Goal: Task Accomplishment & Management: Manage account settings

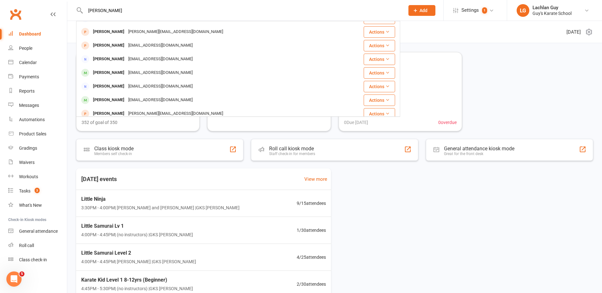
scroll to position [51, 0]
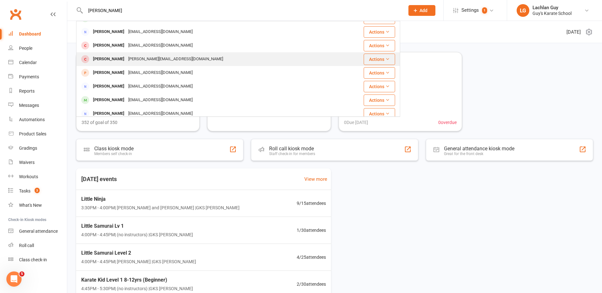
type input "[PERSON_NAME]"
click at [203, 61] on div "[PERSON_NAME] Sullivan [EMAIL_ADDRESS][DOMAIN_NAME]" at bounding box center [207, 59] width 260 height 13
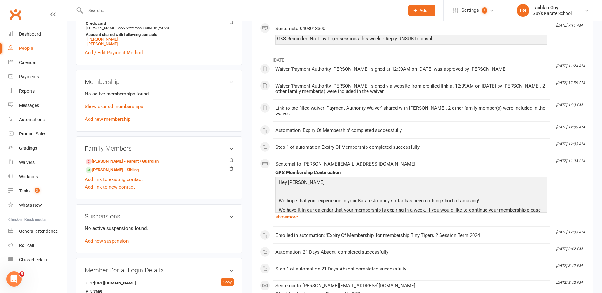
scroll to position [191, 0]
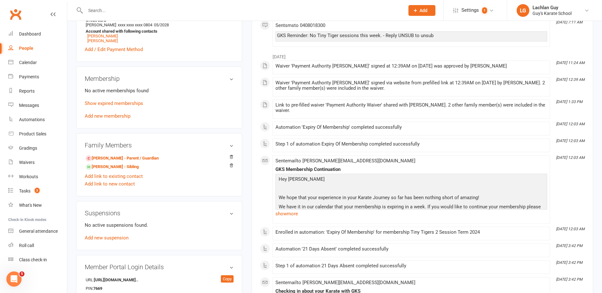
click at [129, 107] on p "Show expired memberships" at bounding box center [159, 104] width 149 height 8
click at [129, 104] on link "Show expired memberships" at bounding box center [114, 104] width 58 height 6
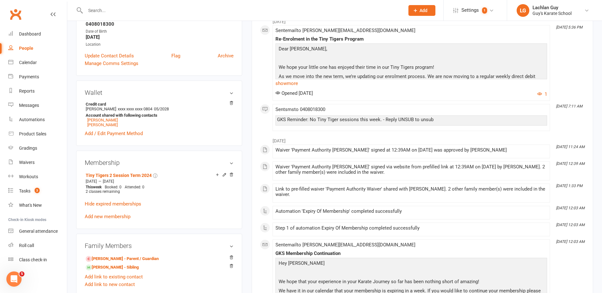
scroll to position [95, 0]
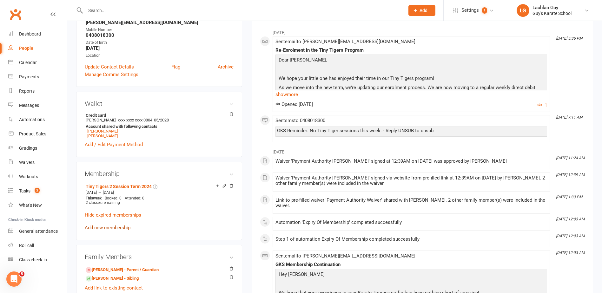
click at [114, 229] on link "Add new membership" at bounding box center [108, 228] width 46 height 6
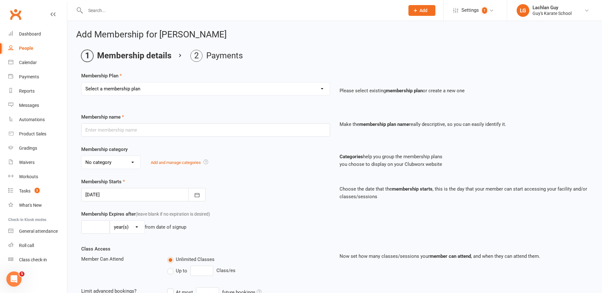
click at [258, 89] on select "Select a membership plan Create new Membership Plan 2025 Little Ninja 2025 Litt…" at bounding box center [206, 89] width 248 height 13
select select "1"
click at [82, 83] on select "Select a membership plan Create new Membership Plan 2025 Little Ninja 2025 Litt…" at bounding box center [206, 89] width 248 height 13
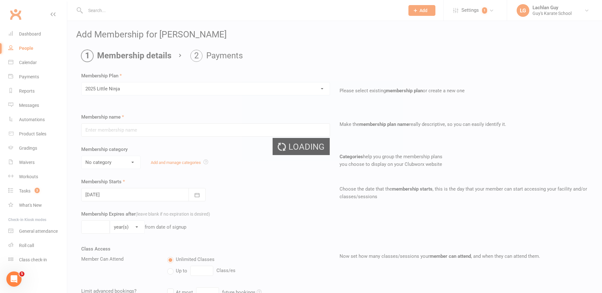
type input "2025 Little Ninja"
select select "3"
type input "0"
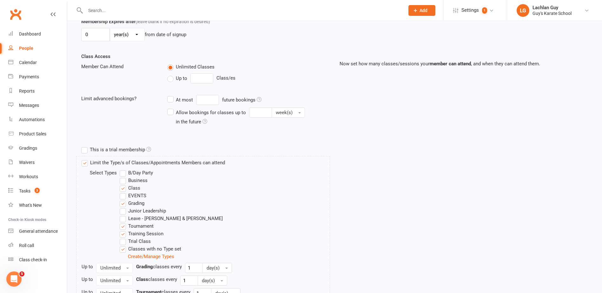
scroll to position [330, 0]
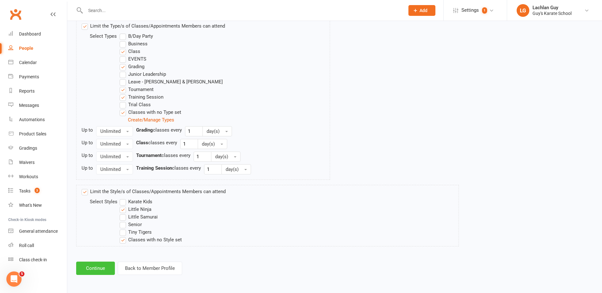
click at [103, 266] on button "Continue" at bounding box center [95, 268] width 39 height 13
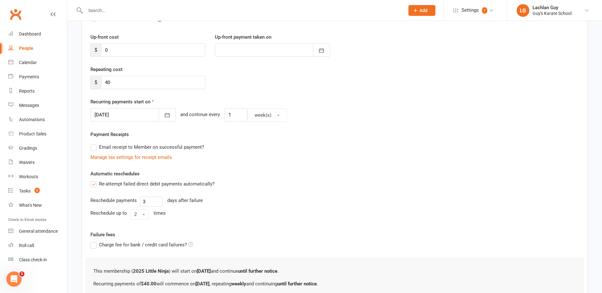
scroll to position [143, 0]
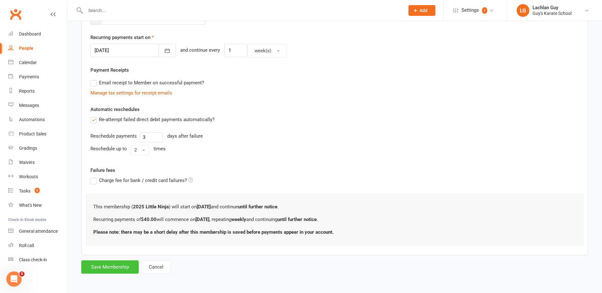
click at [118, 263] on button "Save Membership" at bounding box center [109, 267] width 57 height 13
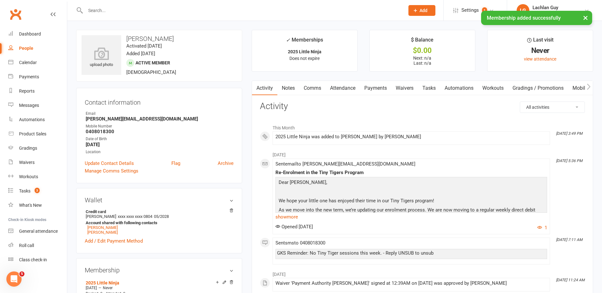
click at [586, 19] on button "×" at bounding box center [585, 18] width 11 height 14
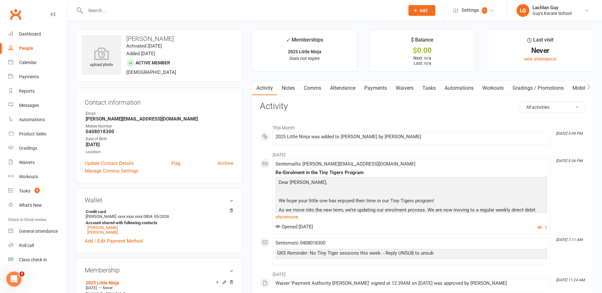
click at [379, 90] on link "Payments" at bounding box center [375, 88] width 31 height 15
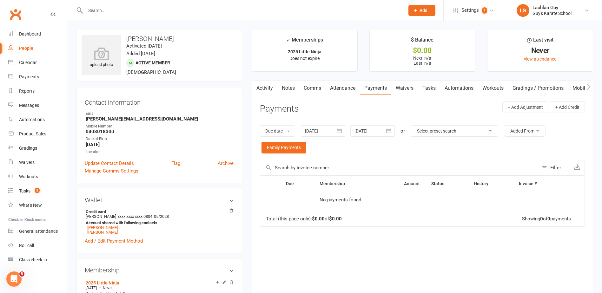
click at [578, 87] on link "Mobile App" at bounding box center [585, 88] width 34 height 15
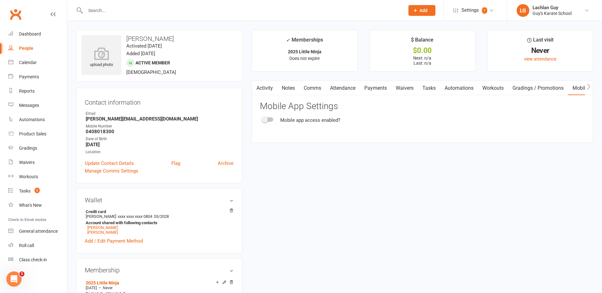
drag, startPoint x: 265, startPoint y: 118, endPoint x: 270, endPoint y: 118, distance: 4.5
click at [265, 118] on span at bounding box center [265, 120] width 6 height 6
click at [263, 119] on input "checkbox" at bounding box center [263, 119] width 0 height 0
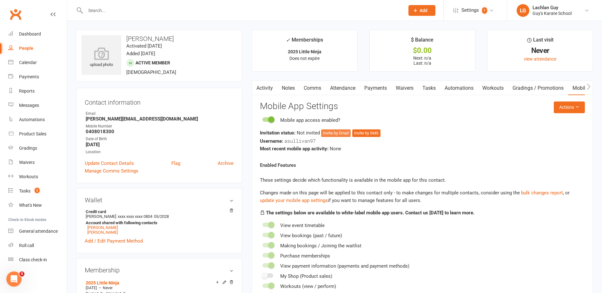
click at [339, 132] on button "Invite by Email" at bounding box center [336, 134] width 30 height 8
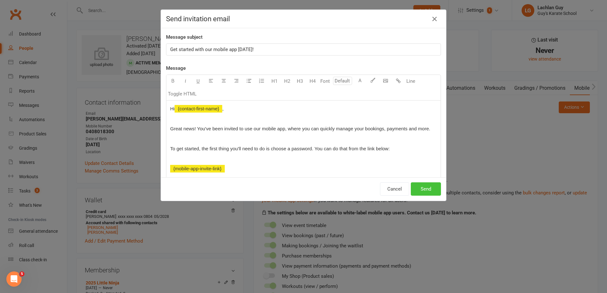
click at [427, 192] on button "Send" at bounding box center [426, 189] width 30 height 13
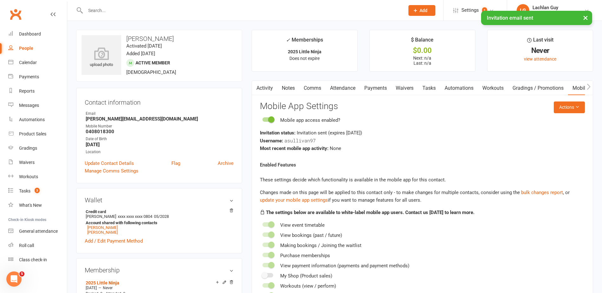
click at [334, 86] on link "Attendance" at bounding box center [343, 88] width 34 height 15
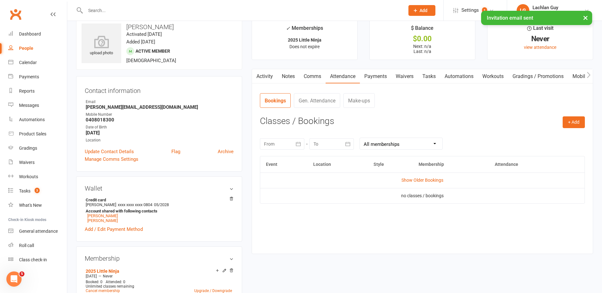
scroll to position [32, 0]
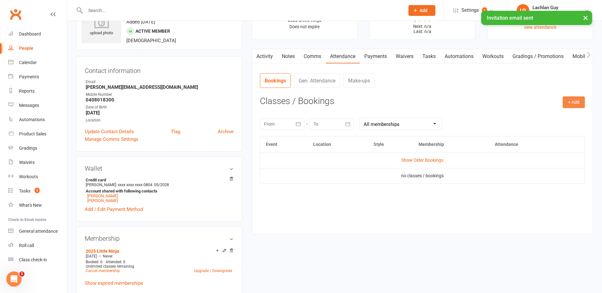
click at [572, 98] on button "+ Add" at bounding box center [574, 102] width 22 height 11
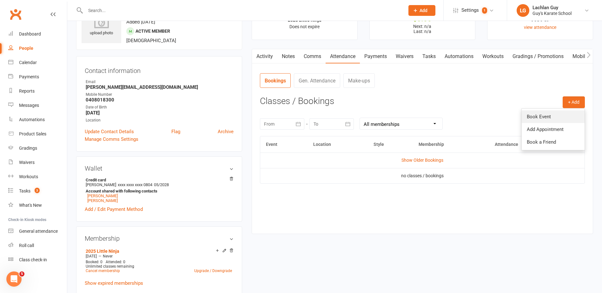
click at [562, 117] on link "Book Event" at bounding box center [553, 116] width 63 height 13
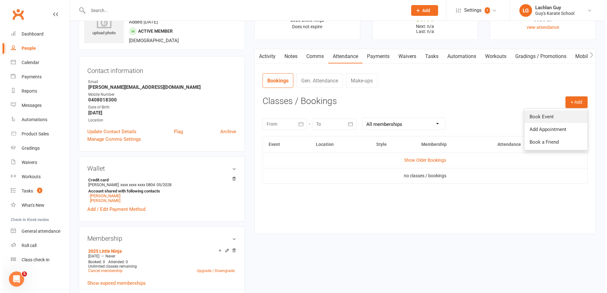
scroll to position [49, 0]
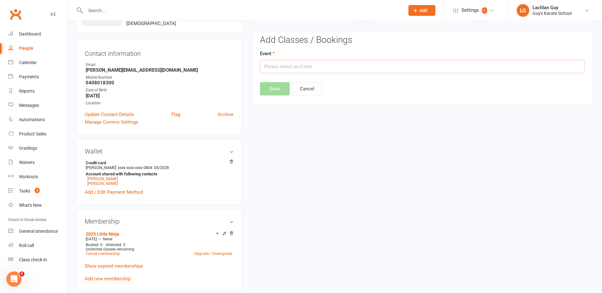
click at [366, 67] on input "text" at bounding box center [422, 66] width 325 height 13
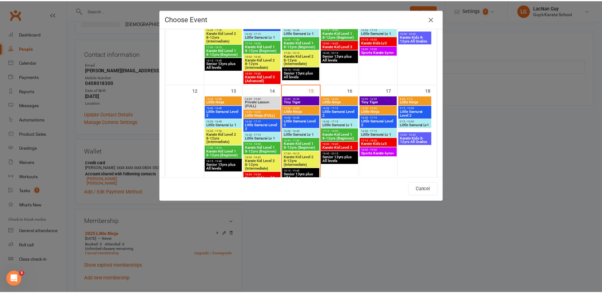
scroll to position [191, 0]
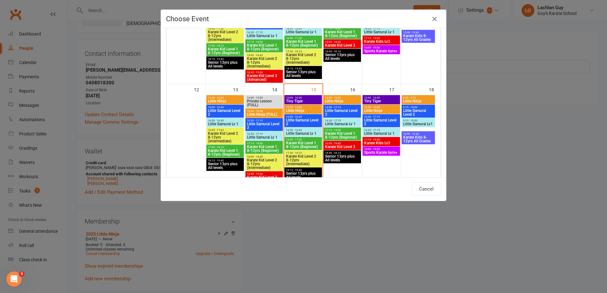
click at [306, 111] on span "Little Ninja" at bounding box center [303, 111] width 35 height 4
type input "Little Ninja - [DATE] 3:30:00 PM"
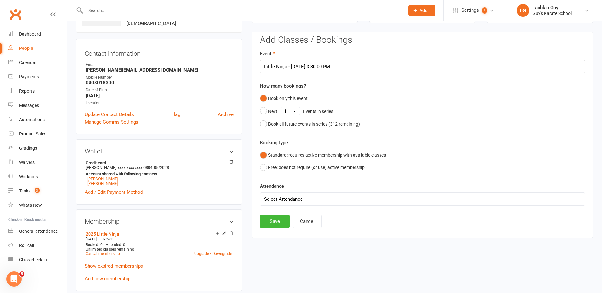
click at [287, 192] on div "Attendance Select Attendance Attended Absent" at bounding box center [422, 194] width 325 height 23
click at [288, 195] on select "Select Attendance Attended Absent" at bounding box center [422, 199] width 325 height 13
select select "0"
click at [260, 193] on select "Select Attendance Attended Absent" at bounding box center [422, 199] width 325 height 13
click at [278, 222] on button "Save" at bounding box center [275, 221] width 30 height 13
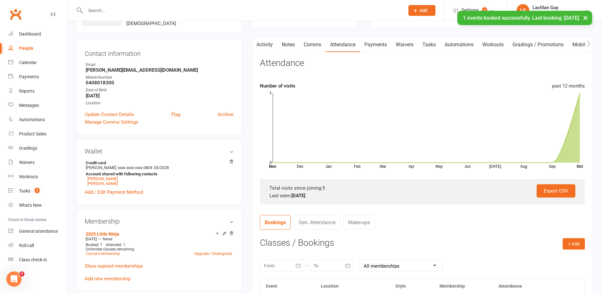
click at [588, 19] on button "×" at bounding box center [585, 18] width 11 height 14
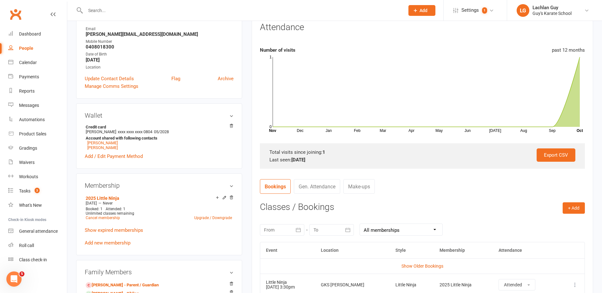
scroll to position [0, 0]
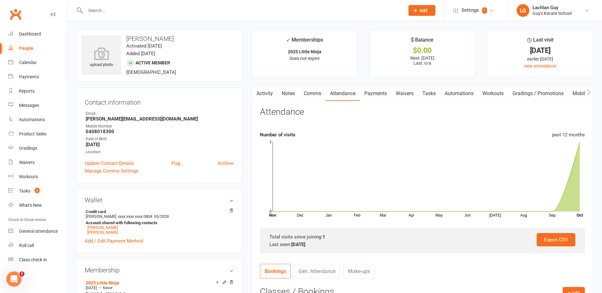
click at [365, 52] on ul "✓ Memberships 2025 Little Ninja Does not expire $ Balance $0.00 Next: [DATE] La…" at bounding box center [423, 53] width 342 height 47
click at [364, 52] on ul "✓ Memberships 2025 Little Ninja Does not expire $ Balance $0.00 Next: [DATE] La…" at bounding box center [423, 53] width 342 height 47
click at [414, 49] on div "$0.00" at bounding box center [423, 50] width 94 height 7
click at [179, 12] on input "text" at bounding box center [242, 10] width 317 height 9
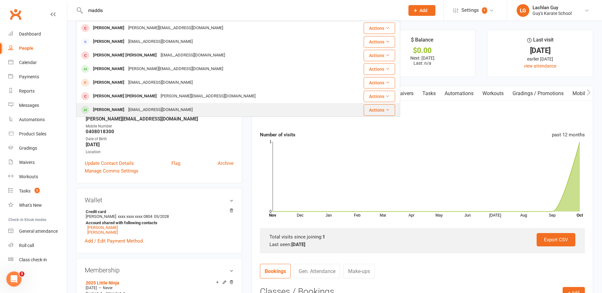
type input "maddis"
click at [211, 106] on div "Maddison [PERSON_NAME] [EMAIL_ADDRESS][DOMAIN_NAME]" at bounding box center [211, 110] width 269 height 13
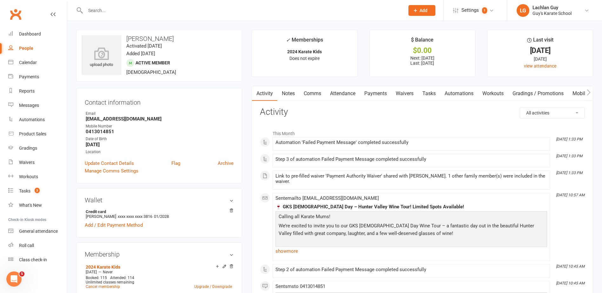
click at [366, 42] on ul "✓ Memberships 2024 Karate Kids Does not expire $ Balance $0.00 Next: [DATE] Las…" at bounding box center [423, 53] width 342 height 47
click at [361, 33] on ul "✓ Memberships 2024 Karate Kids Does not expire $ Balance $0.00 Next: [DATE] Las…" at bounding box center [423, 53] width 342 height 47
click at [365, 34] on ul "✓ Memberships 2024 Karate Kids Does not expire $ Balance $0.00 Next: [DATE] Las…" at bounding box center [423, 53] width 342 height 47
click at [365, 32] on ul "✓ Memberships 2024 Karate Kids Does not expire $ Balance $0.00 Next: [DATE] Las…" at bounding box center [423, 53] width 342 height 47
click at [369, 35] on ul "✓ Memberships 2024 Karate Kids Does not expire $ Balance $0.00 Next: [DATE] Las…" at bounding box center [423, 53] width 342 height 47
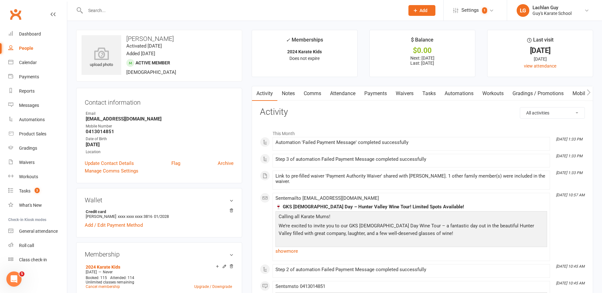
click at [363, 41] on ul "✓ Memberships 2024 Karate Kids Does not expire $ Balance $0.00 Next: [DATE] Las…" at bounding box center [423, 53] width 342 height 47
click at [375, 95] on link "Payments" at bounding box center [375, 93] width 31 height 15
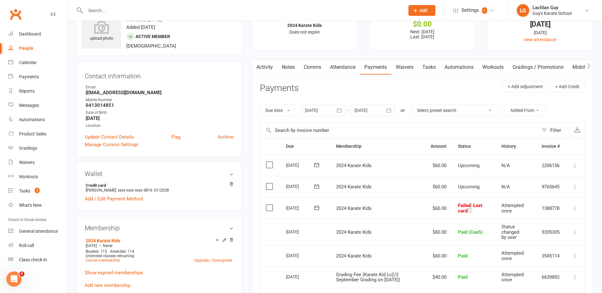
scroll to position [64, 0]
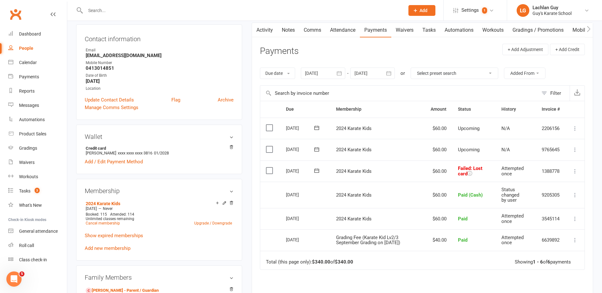
click at [267, 168] on label at bounding box center [270, 171] width 9 height 6
click at [267, 168] on input "checkbox" at bounding box center [268, 168] width 4 height 0
click at [580, 280] on button "Change status" at bounding box center [568, 278] width 50 height 13
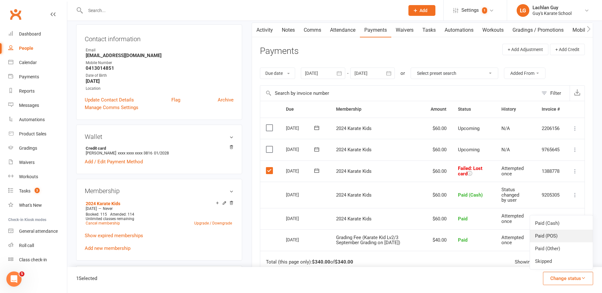
click at [547, 235] on link "Paid (POS)" at bounding box center [561, 236] width 63 height 13
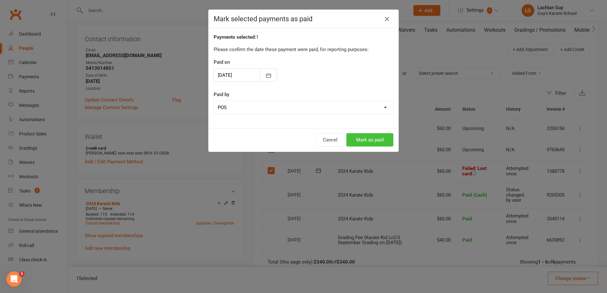
click at [372, 137] on button "Mark as paid" at bounding box center [369, 139] width 47 height 13
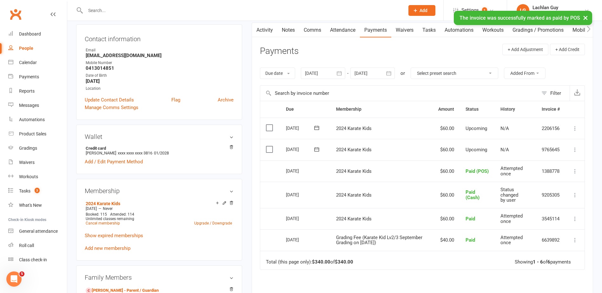
click at [284, 11] on div "× The invoice was successfully marked as paid by POS" at bounding box center [297, 11] width 594 height 0
click at [288, 29] on link "Notes" at bounding box center [289, 30] width 22 height 15
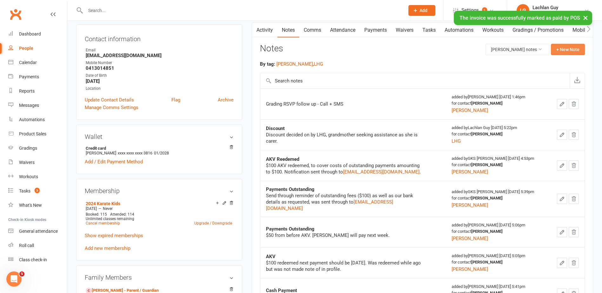
click at [577, 48] on button "+ New Note" at bounding box center [568, 49] width 34 height 11
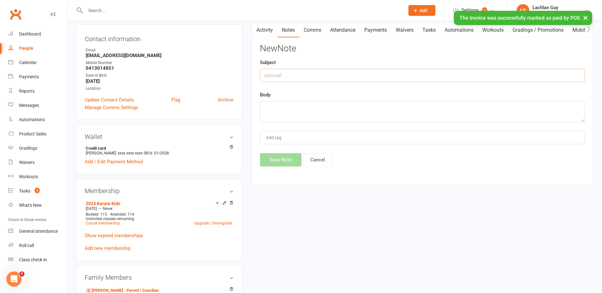
click at [412, 69] on input "text" at bounding box center [422, 75] width 325 height 13
click at [414, 77] on input "text" at bounding box center [422, 75] width 325 height 13
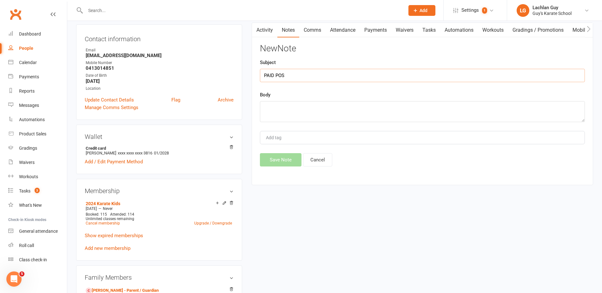
type input "PAID POS"
click at [367, 109] on textarea at bounding box center [422, 111] width 325 height 21
type textarea "$60"
click at [329, 135] on div "Add tag" at bounding box center [422, 137] width 325 height 13
type input "LHG"
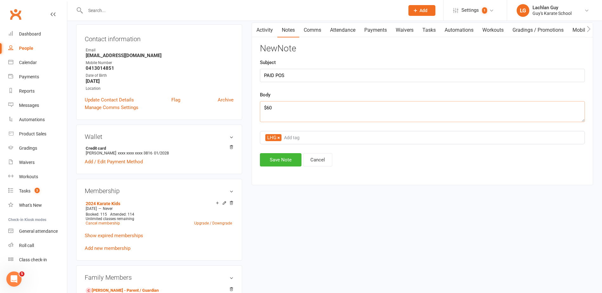
click at [420, 104] on textarea "$60" at bounding box center [422, 111] width 325 height 21
click at [405, 110] on textarea "$60" at bounding box center [422, 111] width 325 height 21
click at [337, 107] on textarea "$60" at bounding box center [422, 111] width 325 height 21
click at [331, 114] on textarea "$60" at bounding box center [422, 111] width 325 height 21
type textarea "$60"
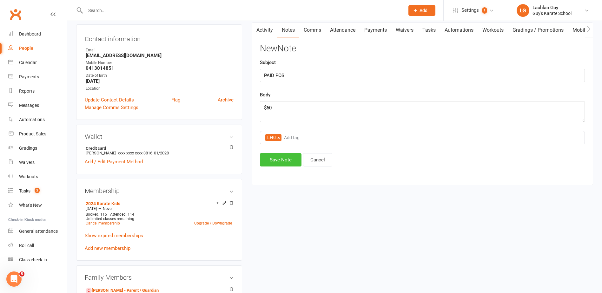
click at [286, 160] on button "Save Note" at bounding box center [281, 159] width 42 height 13
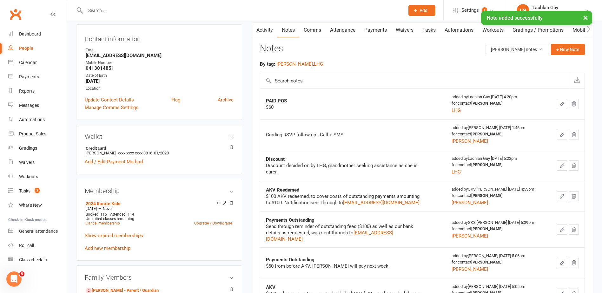
click at [586, 20] on button "×" at bounding box center [585, 18] width 11 height 14
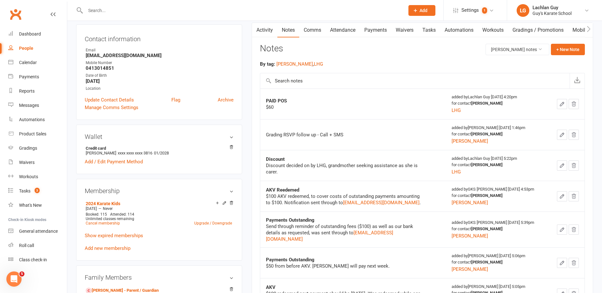
click at [415, 58] on div "Notes [PERSON_NAME] notes + New Note" at bounding box center [422, 52] width 325 height 17
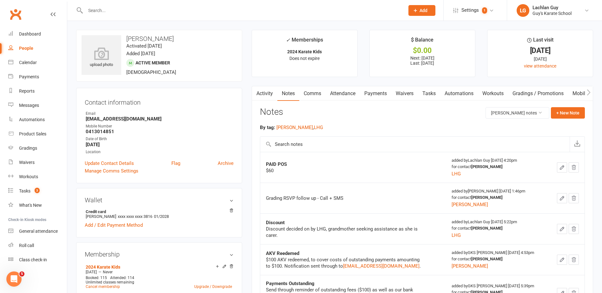
click at [247, 31] on main "✓ Memberships 2024 Karate Kids Does not expire $ Balance $0.00 Next: [DATE] Las…" at bounding box center [422, 229] width 351 height 399
click at [26, 159] on link "Waivers" at bounding box center [37, 163] width 59 height 14
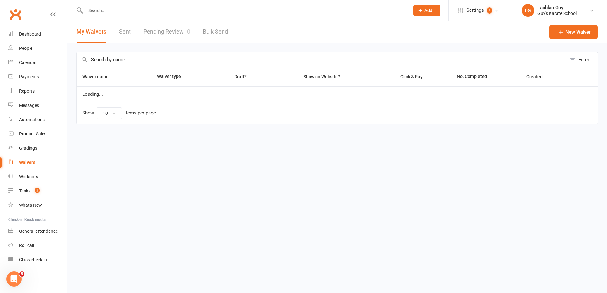
click at [176, 28] on link "Pending Review 0" at bounding box center [167, 32] width 47 height 22
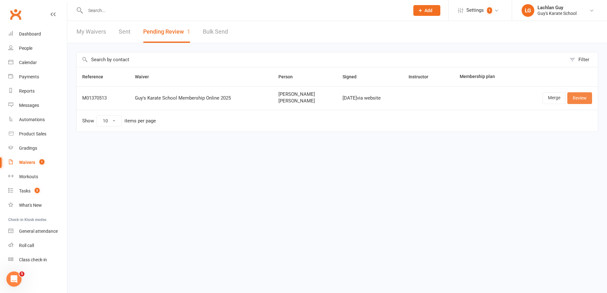
click at [581, 98] on link "Review" at bounding box center [579, 97] width 25 height 11
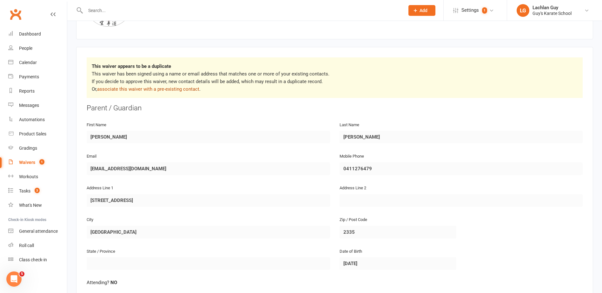
scroll to position [95, 0]
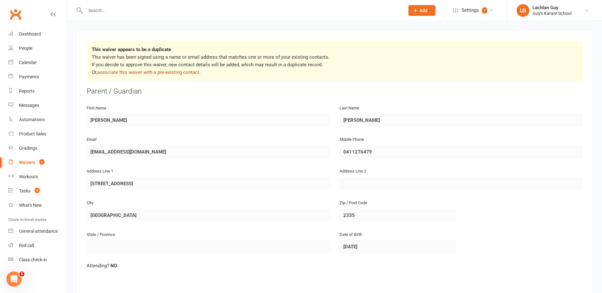
click at [172, 73] on link "associate this waiver with a pre-existing contact" at bounding box center [148, 73] width 102 height 6
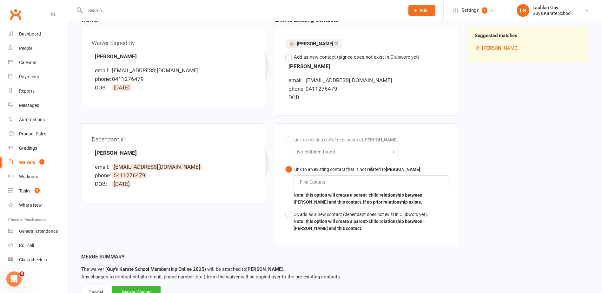
scroll to position [97, 0]
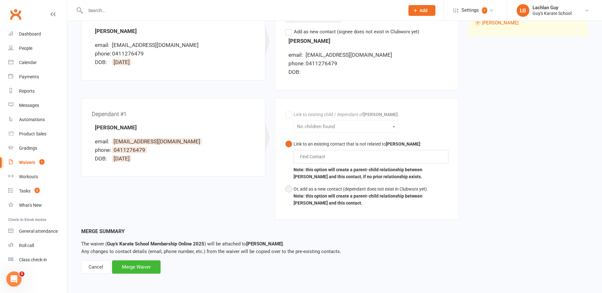
click at [338, 191] on div "Or, add as a new contact (dependant does not exist in Clubworx yet)." at bounding box center [371, 189] width 155 height 7
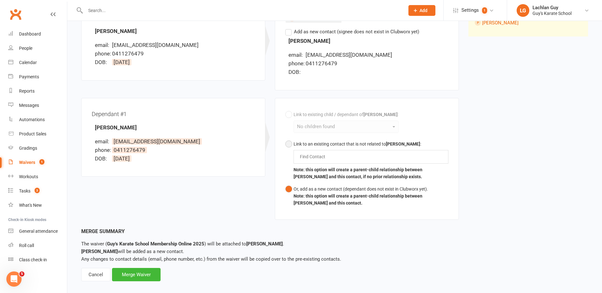
scroll to position [105, 0]
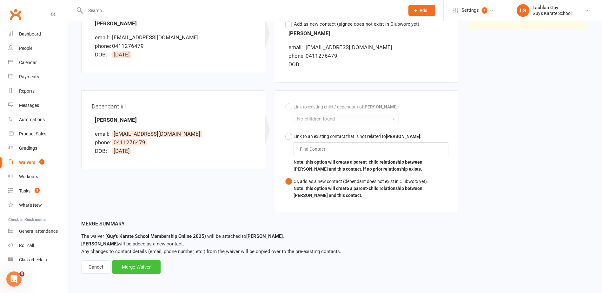
click at [150, 268] on div "Merge Waiver" at bounding box center [136, 267] width 49 height 13
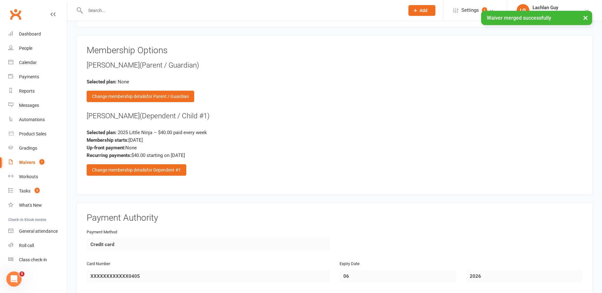
scroll to position [857, 0]
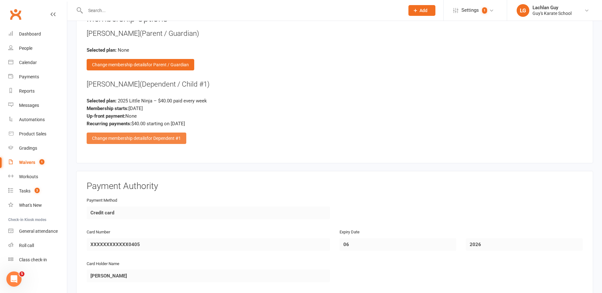
click at [160, 136] on span "for Dependent #1" at bounding box center [164, 138] width 34 height 5
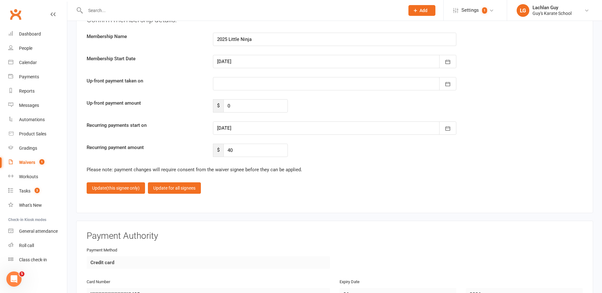
scroll to position [1143, 0]
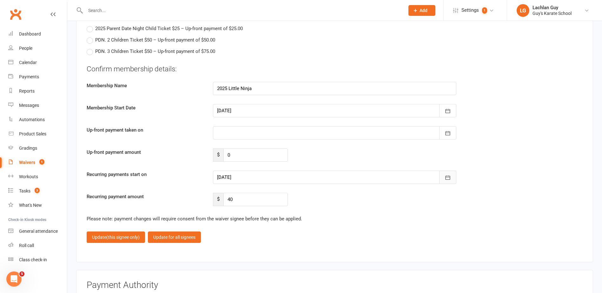
click at [448, 178] on icon "button" at bounding box center [448, 178] width 6 height 6
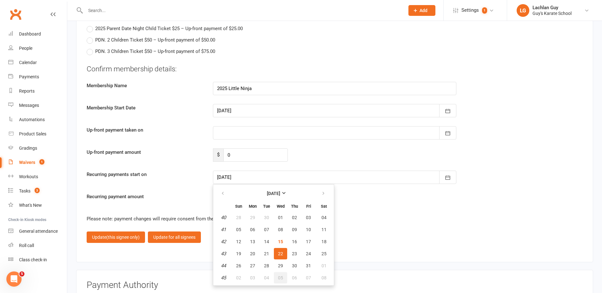
click at [280, 278] on span "05" at bounding box center [280, 278] width 5 height 5
type input "[DATE]"
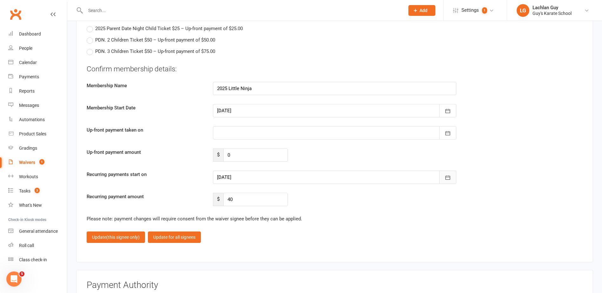
click at [444, 178] on button "button" at bounding box center [447, 177] width 17 height 13
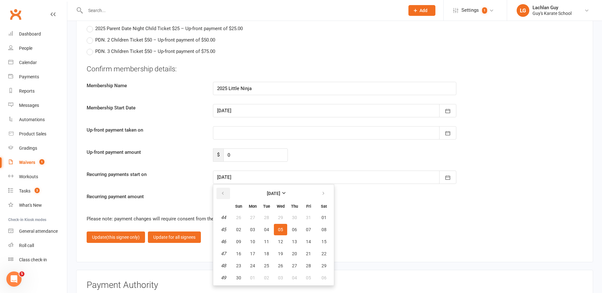
click at [222, 192] on icon "button" at bounding box center [223, 193] width 4 height 5
click at [387, 214] on fieldset "Confirm membership details: Membership Name 2025 Little Ninja Membership Start …" at bounding box center [335, 153] width 496 height 179
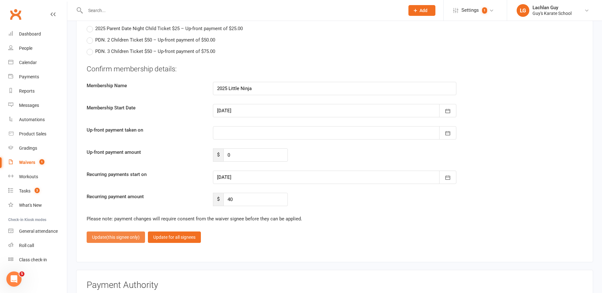
click at [113, 237] on span "(this signee only)" at bounding box center [122, 237] width 33 height 5
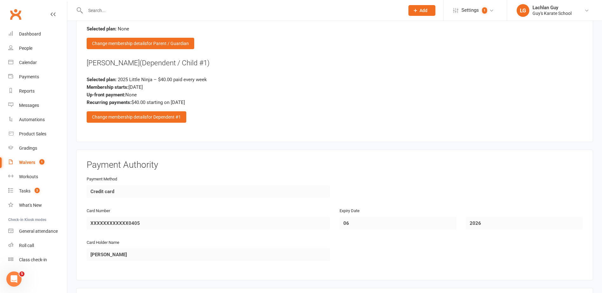
scroll to position [994, 0]
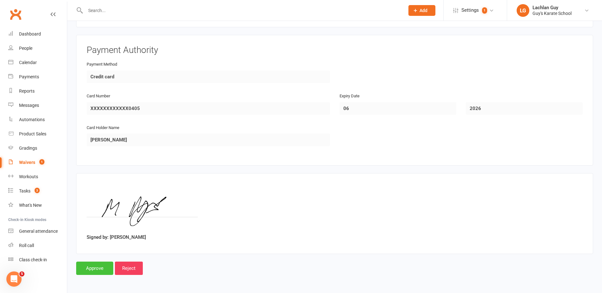
click at [100, 269] on input "Approve" at bounding box center [94, 268] width 37 height 13
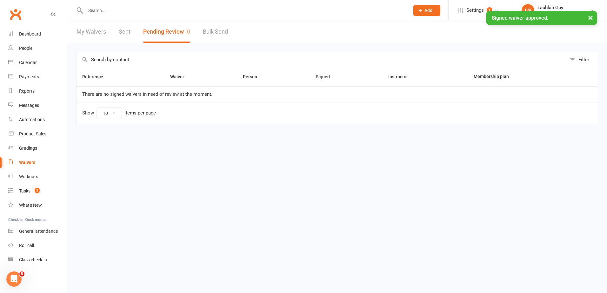
click at [135, 11] on div "× Signed waiver approved." at bounding box center [299, 11] width 599 height 0
click at [137, 8] on input "text" at bounding box center [245, 10] width 322 height 9
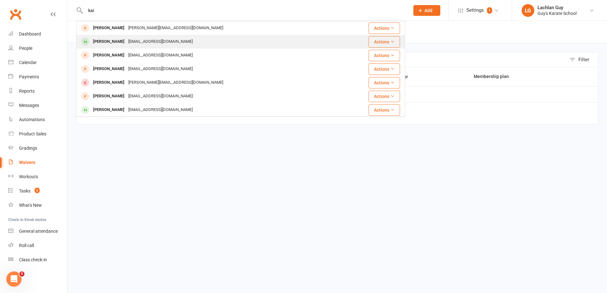
type input "kai"
click at [170, 40] on div "[PERSON_NAME] [EMAIL_ADDRESS][DOMAIN_NAME]" at bounding box center [209, 41] width 264 height 13
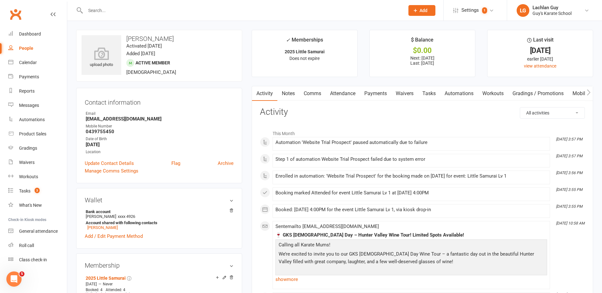
click at [163, 11] on input "text" at bounding box center [242, 10] width 317 height 9
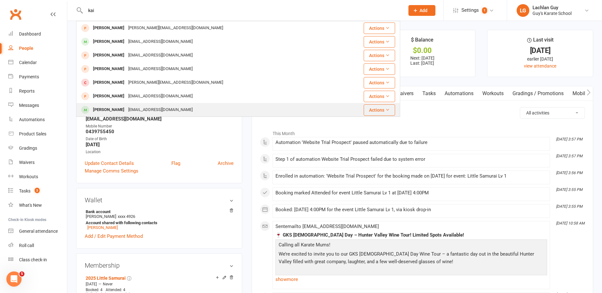
type input "kai"
click at [171, 107] on div "[EMAIL_ADDRESS][DOMAIN_NAME]" at bounding box center [160, 109] width 68 height 9
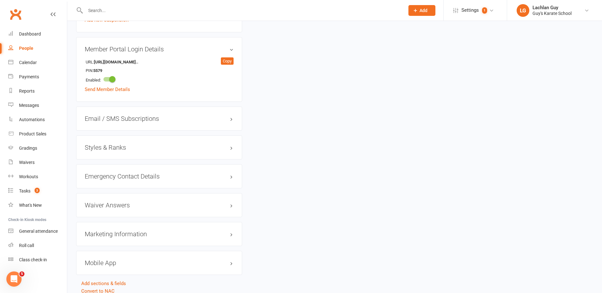
scroll to position [413, 0]
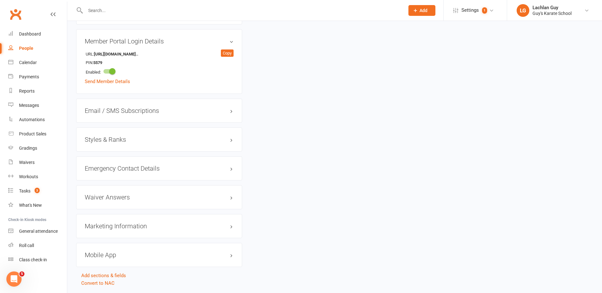
click at [164, 141] on h3 "Styles & Ranks" at bounding box center [159, 139] width 149 height 7
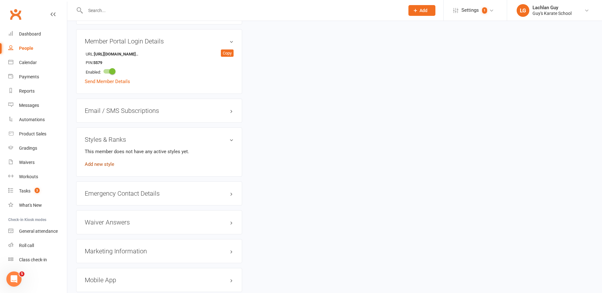
click at [104, 164] on link "Add new style" at bounding box center [100, 165] width 30 height 6
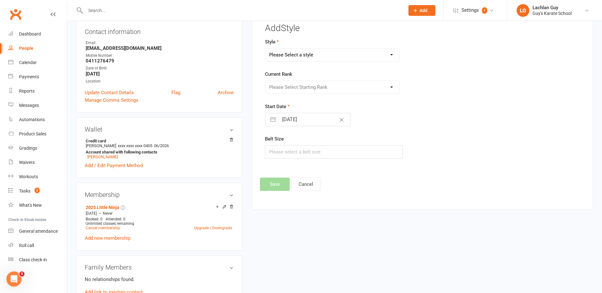
scroll to position [49, 0]
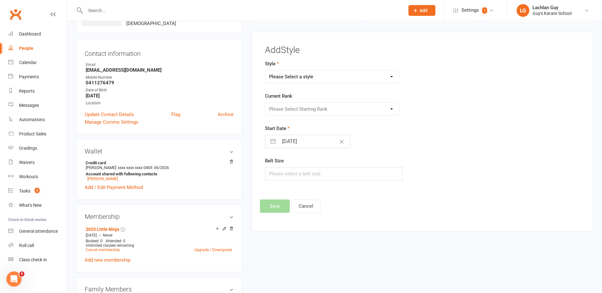
click at [297, 77] on select "Please Select a style Karate Kids Little Ninja Little Samurai Senior Tiny Tigers" at bounding box center [332, 76] width 134 height 13
select select "2334"
click at [265, 70] on select "Please Select a style Karate Kids Little Ninja Little Samurai Senior Tiny Tigers" at bounding box center [332, 76] width 134 height 13
click at [300, 106] on select "Please Select Starting Rank 10th [PERSON_NAME] Belt 9th Kyu Yellow Belt 8th Kyu…" at bounding box center [332, 109] width 134 height 13
select select "22958"
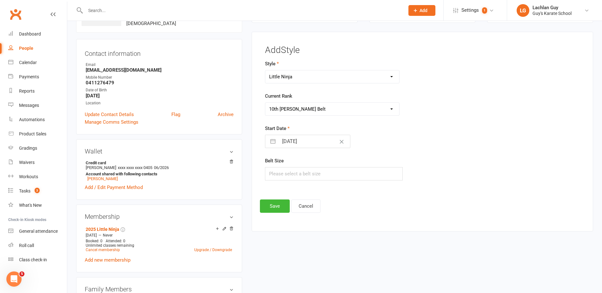
click at [265, 103] on select "Please Select Starting Rank 10th [PERSON_NAME] Belt 9th Kyu Yellow Belt 8th Kyu…" at bounding box center [332, 109] width 134 height 13
click at [305, 172] on input "text" at bounding box center [334, 173] width 138 height 13
type input "1"
click at [284, 206] on button "Save" at bounding box center [275, 206] width 30 height 13
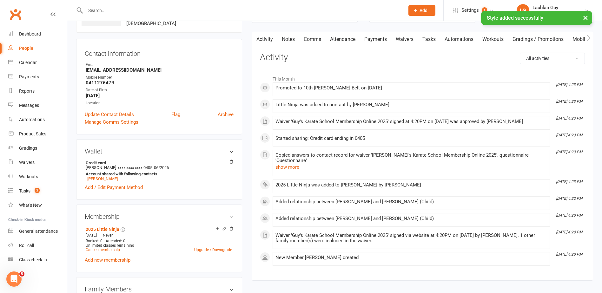
click at [583, 41] on link "Mobile App" at bounding box center [585, 39] width 34 height 15
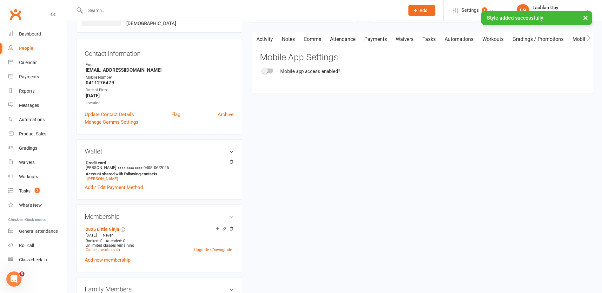
click at [267, 70] on span at bounding box center [265, 71] width 6 height 6
click at [263, 70] on input "checkbox" at bounding box center [263, 70] width 0 height 0
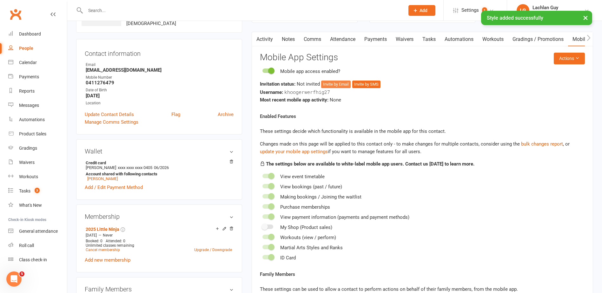
click at [347, 85] on button "Invite by Email" at bounding box center [336, 85] width 30 height 8
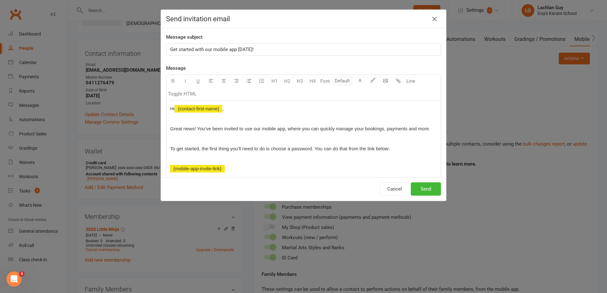
click at [266, 49] on p "Get started with our mobile app [DATE]!" at bounding box center [303, 50] width 267 height 8
click at [166, 49] on div "Get started with our mobile app [DATE]!" at bounding box center [303, 49] width 274 height 11
click at [211, 49] on span "Get started with our mobile app [DATE]!" at bounding box center [212, 50] width 84 height 6
click at [438, 192] on button "Send" at bounding box center [426, 189] width 30 height 13
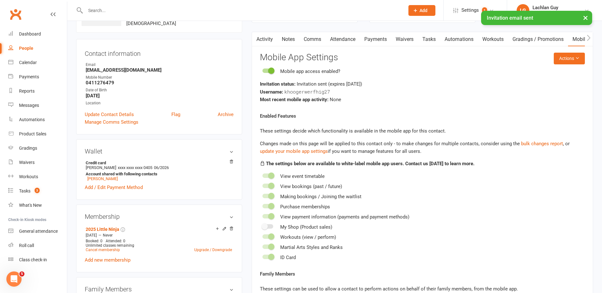
click at [587, 17] on button "×" at bounding box center [585, 18] width 11 height 14
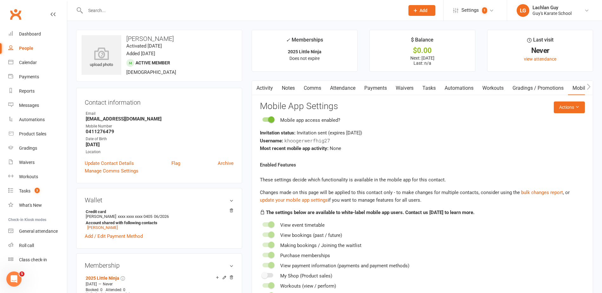
click at [249, 48] on main "✓ Memberships 2025 Little Ninja Does not expire $ Balance $0.00 Next: [DATE] La…" at bounding box center [422, 230] width 351 height 400
click at [46, 35] on link "Dashboard" at bounding box center [37, 34] width 59 height 14
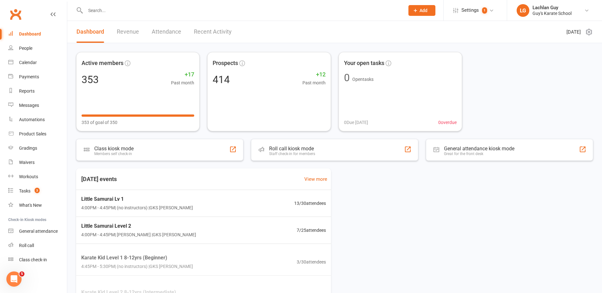
click at [552, 77] on div "Active members 353 +17 Past month 353 of goal of 350 Prospects 414 +12 Past mon…" at bounding box center [334, 91] width 517 height 79
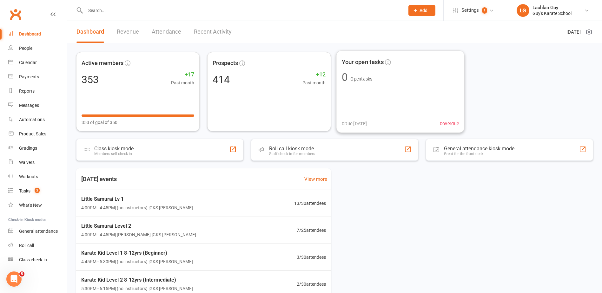
click at [517, 87] on div "Active members 353 +17 Past month 353 of goal of 350 Prospects 414 +12 Past mon…" at bounding box center [334, 91] width 517 height 79
click at [30, 35] on div "Dashboard" at bounding box center [30, 33] width 22 height 5
click at [534, 69] on div "Active members 353 +17 Past month 353 of goal of 350 Prospects 414 +12 Past mon…" at bounding box center [334, 91] width 517 height 79
click at [168, 13] on input "text" at bounding box center [242, 10] width 317 height 9
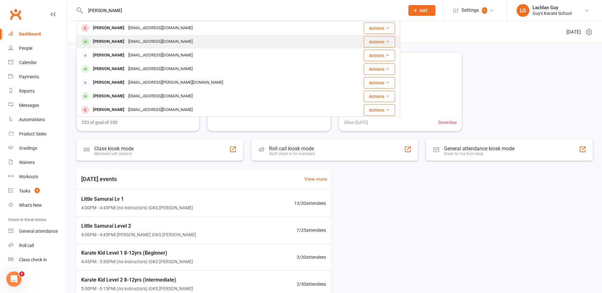
type input "[PERSON_NAME]"
click at [182, 41] on div "[PERSON_NAME] [EMAIL_ADDRESS][DOMAIN_NAME]" at bounding box center [212, 41] width 271 height 13
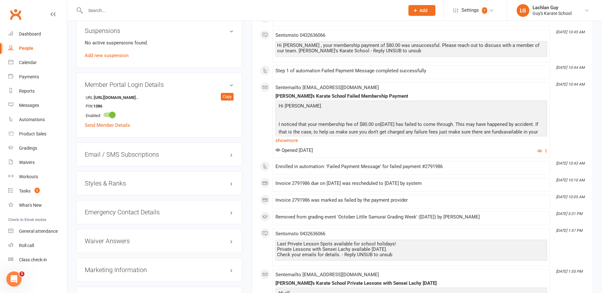
scroll to position [445, 0]
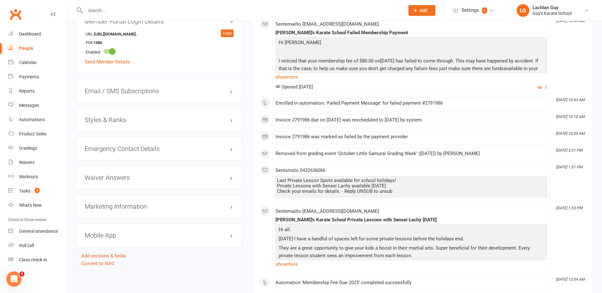
click at [167, 121] on h3 "Styles & Ranks" at bounding box center [159, 120] width 149 height 7
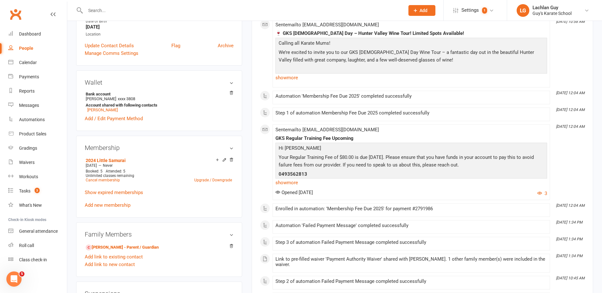
scroll to position [0, 0]
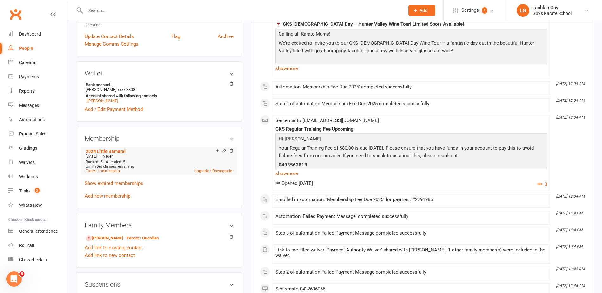
click at [96, 169] on link "Cancel membership" at bounding box center [103, 171] width 34 height 4
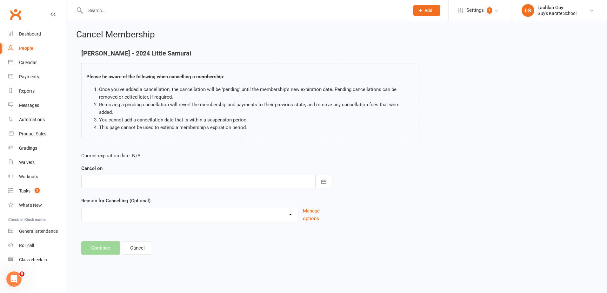
click at [160, 175] on div at bounding box center [206, 181] width 251 height 13
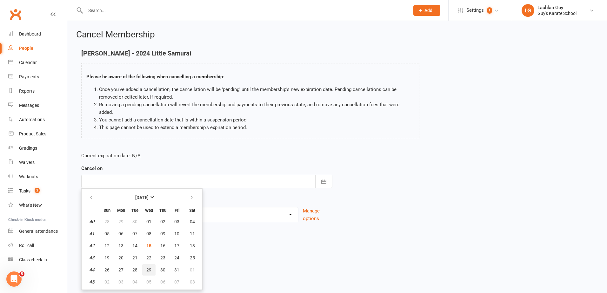
click at [148, 268] on span "29" at bounding box center [148, 270] width 5 height 5
type input "[DATE]"
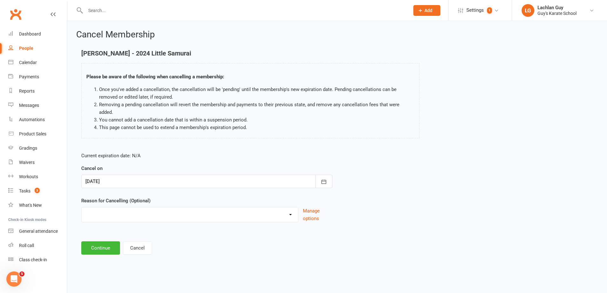
click at [116, 208] on select "Did not enjoy it Financial Problems Holiday Illness Injury Lost Interest Moving…" at bounding box center [190, 214] width 217 height 13
click at [435, 163] on div "Current expiration date: N/A Cancel on [DATE] [DATE] Sun Mon Tue Wed Thu Fri Sa…" at bounding box center [337, 189] width 521 height 84
click at [204, 208] on select "Did not enjoy it Financial Problems Holiday Illness Injury Lost Interest Moving…" at bounding box center [190, 214] width 217 height 13
select select "5"
click at [82, 208] on select "Did not enjoy it Financial Problems Holiday Illness Injury Lost Interest Moving…" at bounding box center [190, 214] width 217 height 13
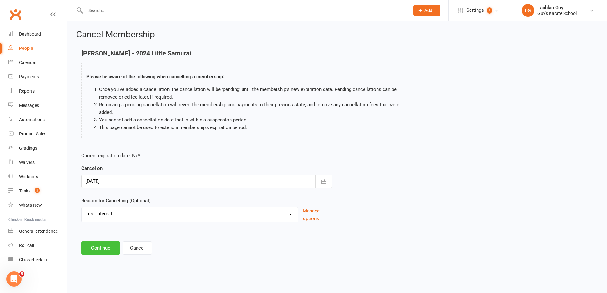
click at [110, 244] on button "Continue" at bounding box center [100, 248] width 39 height 13
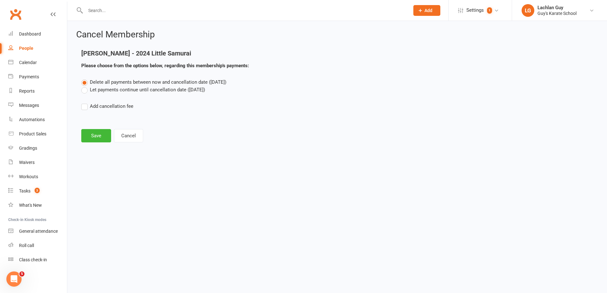
click at [114, 91] on label "Let payments continue until cancellation date ([DATE])" at bounding box center [143, 90] width 124 height 8
click at [85, 86] on input "Let payments continue until cancellation date ([DATE])" at bounding box center [83, 86] width 4 height 0
click at [103, 139] on button "Save" at bounding box center [96, 135] width 30 height 13
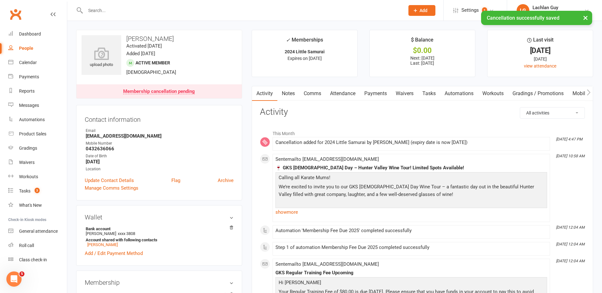
click at [290, 90] on link "Notes" at bounding box center [289, 93] width 22 height 15
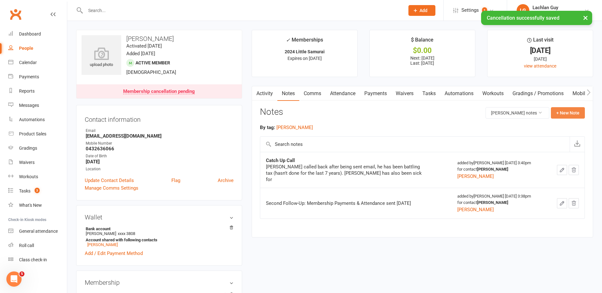
click at [581, 116] on button "+ New Note" at bounding box center [568, 112] width 34 height 11
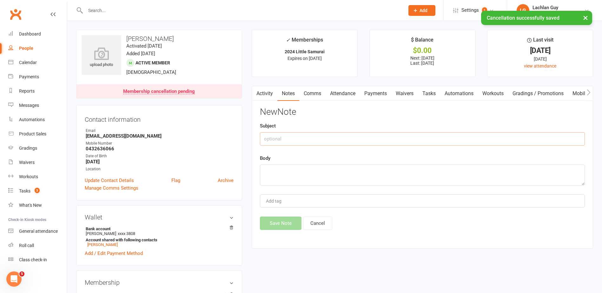
click at [382, 134] on input "text" at bounding box center [422, 138] width 325 height 13
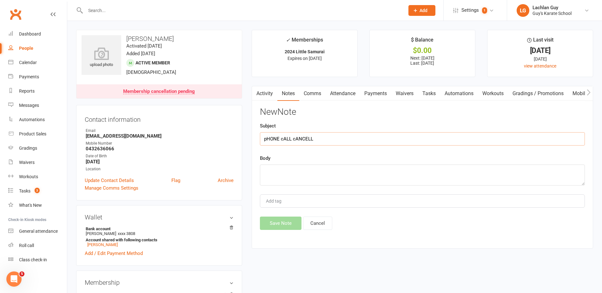
type input "pHONE cALL cANCELL"
click at [315, 175] on textarea at bounding box center [422, 175] width 325 height 21
type textarea "Called to cancel. I dont even know this child. 5 attendances [DATE]"
click at [305, 200] on div "Add tag" at bounding box center [422, 201] width 325 height 13
type input "LHG"
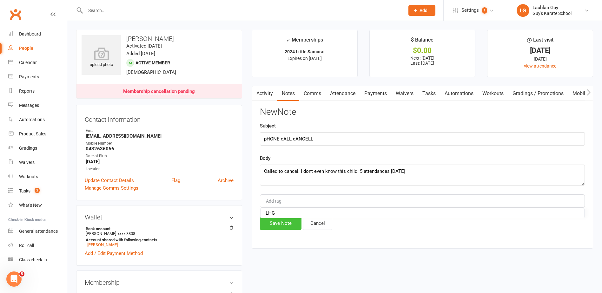
click at [284, 221] on button "Save Note" at bounding box center [281, 223] width 42 height 13
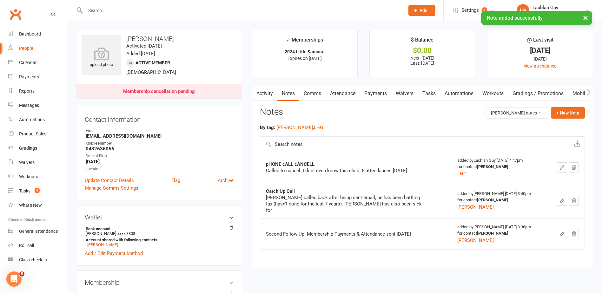
click at [586, 16] on button "×" at bounding box center [585, 18] width 11 height 14
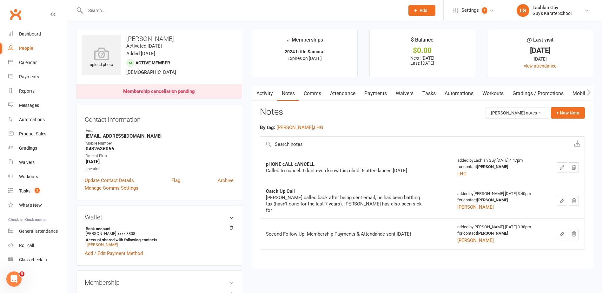
click at [481, 43] on ul "✓ Memberships 2024 Little Samurai Expires on [DATE] $ Balance $0.00 Next: [DATE…" at bounding box center [423, 53] width 342 height 47
click at [483, 39] on ul "✓ Memberships 2024 Little Samurai Expires on [DATE] $ Balance $0.00 Next: [DATE…" at bounding box center [423, 53] width 342 height 47
click at [481, 37] on ul "✓ Memberships 2024 Little Samurai Expires on [DATE] $ Balance $0.00 Next: [DATE…" at bounding box center [423, 53] width 342 height 47
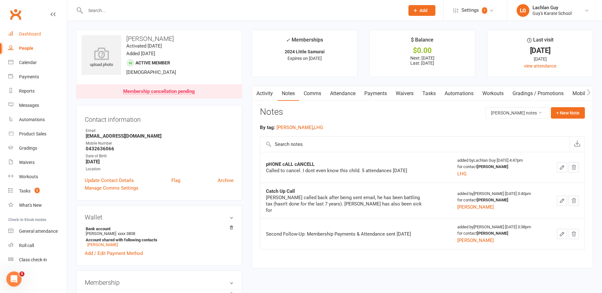
click at [26, 35] on div "Dashboard" at bounding box center [30, 33] width 22 height 5
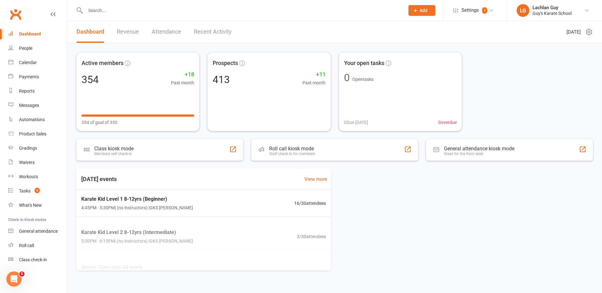
click at [529, 63] on div "Active members 354 +18 Past month 354 of goal of 350 Prospects 413 +11 Past mon…" at bounding box center [334, 91] width 517 height 79
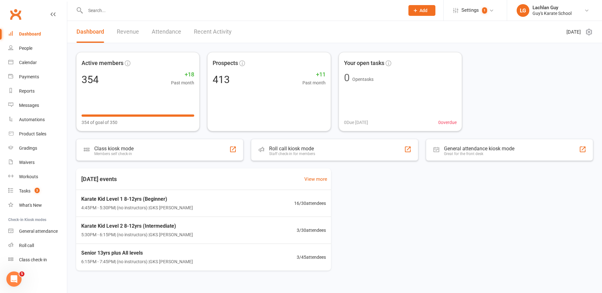
click at [511, 95] on div "Active members 354 +18 Past month 354 of goal of 350 Prospects 413 +11 Past mon…" at bounding box center [334, 91] width 517 height 79
